Goal: Information Seeking & Learning: Learn about a topic

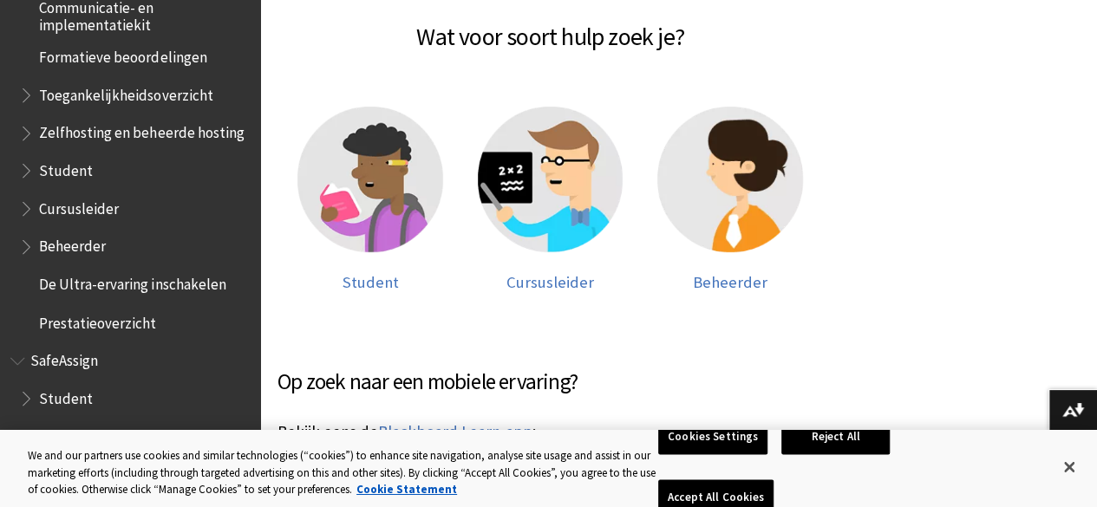
scroll to position [311, 0]
click at [436, 173] on img at bounding box center [371, 181] width 146 height 146
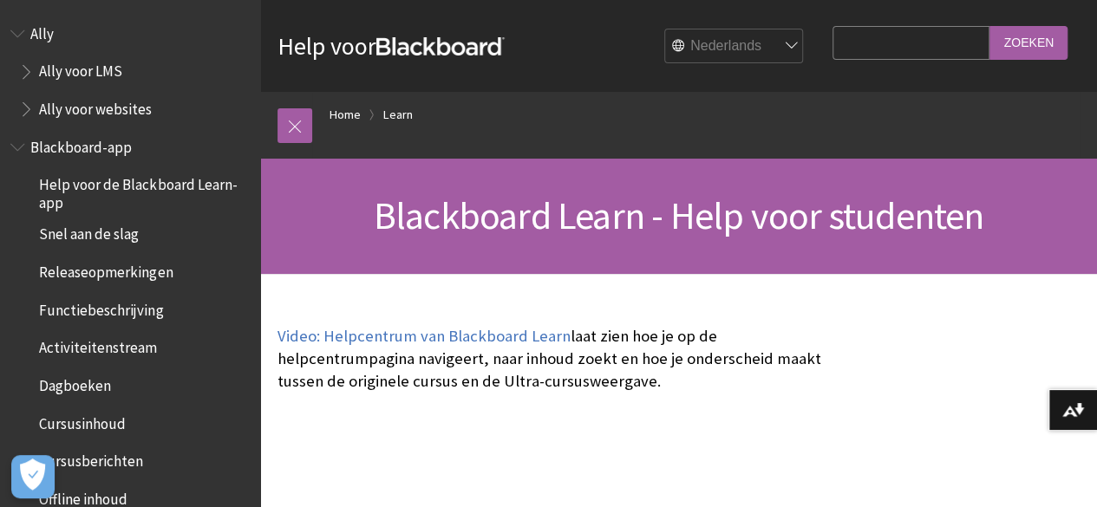
click at [881, 49] on input "Search Query" at bounding box center [912, 43] width 158 height 34
type input "grades"
click at [996, 49] on input "Zoeken" at bounding box center [1029, 43] width 78 height 34
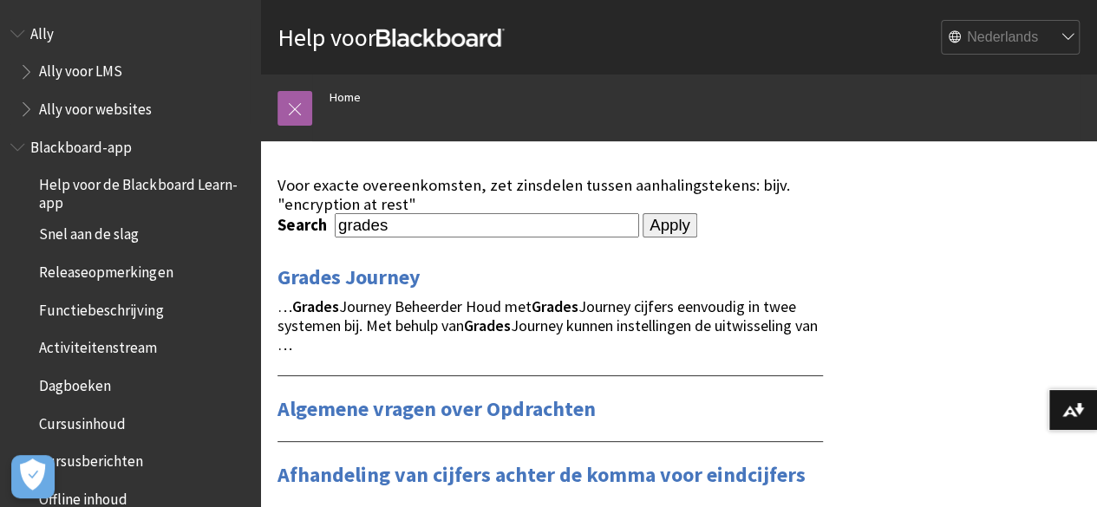
click at [75, 29] on span "Ally" at bounding box center [129, 33] width 239 height 29
